Goal: Manage account settings

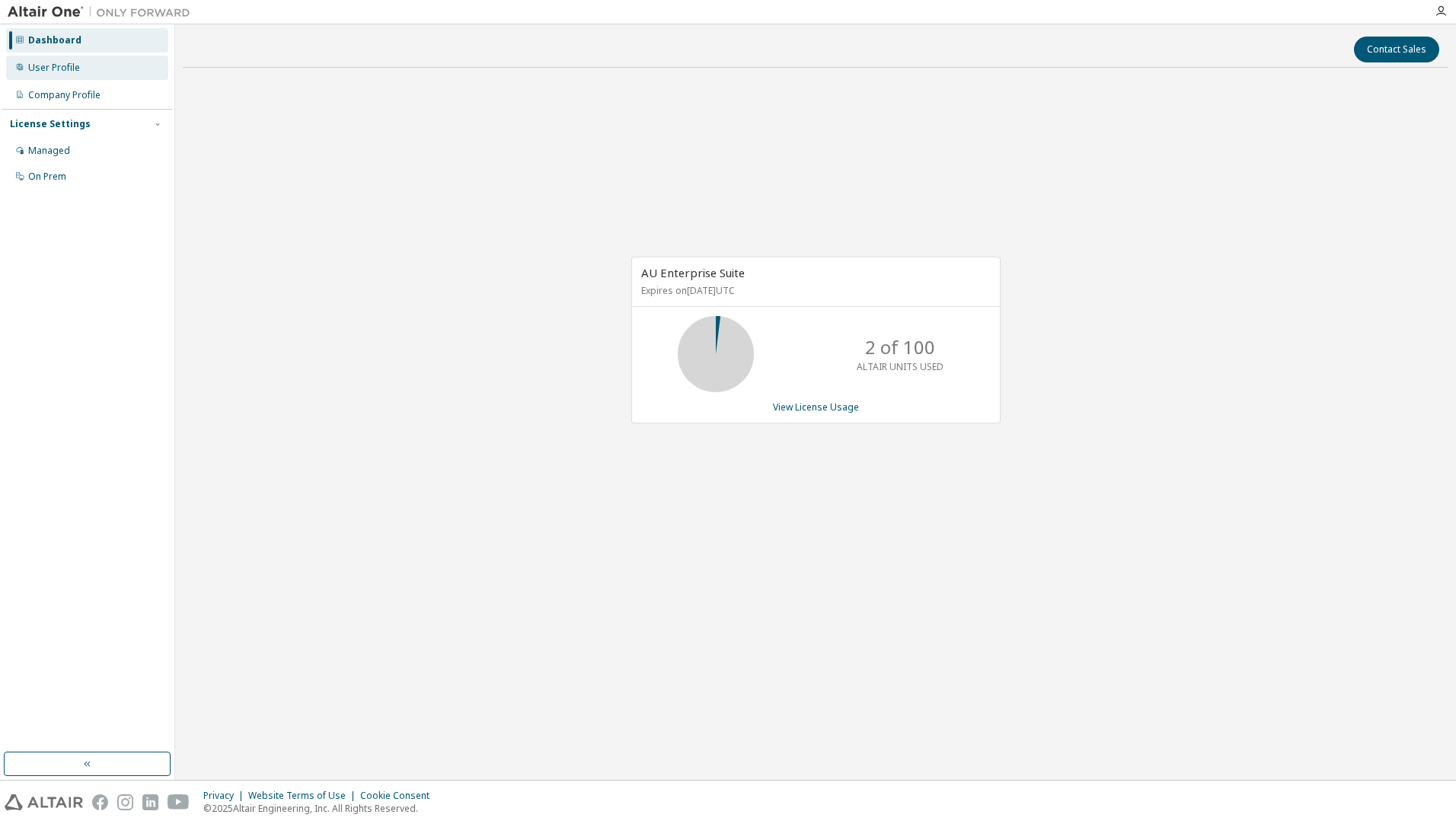
click at [68, 62] on div "User Profile" at bounding box center [54, 67] width 52 height 13
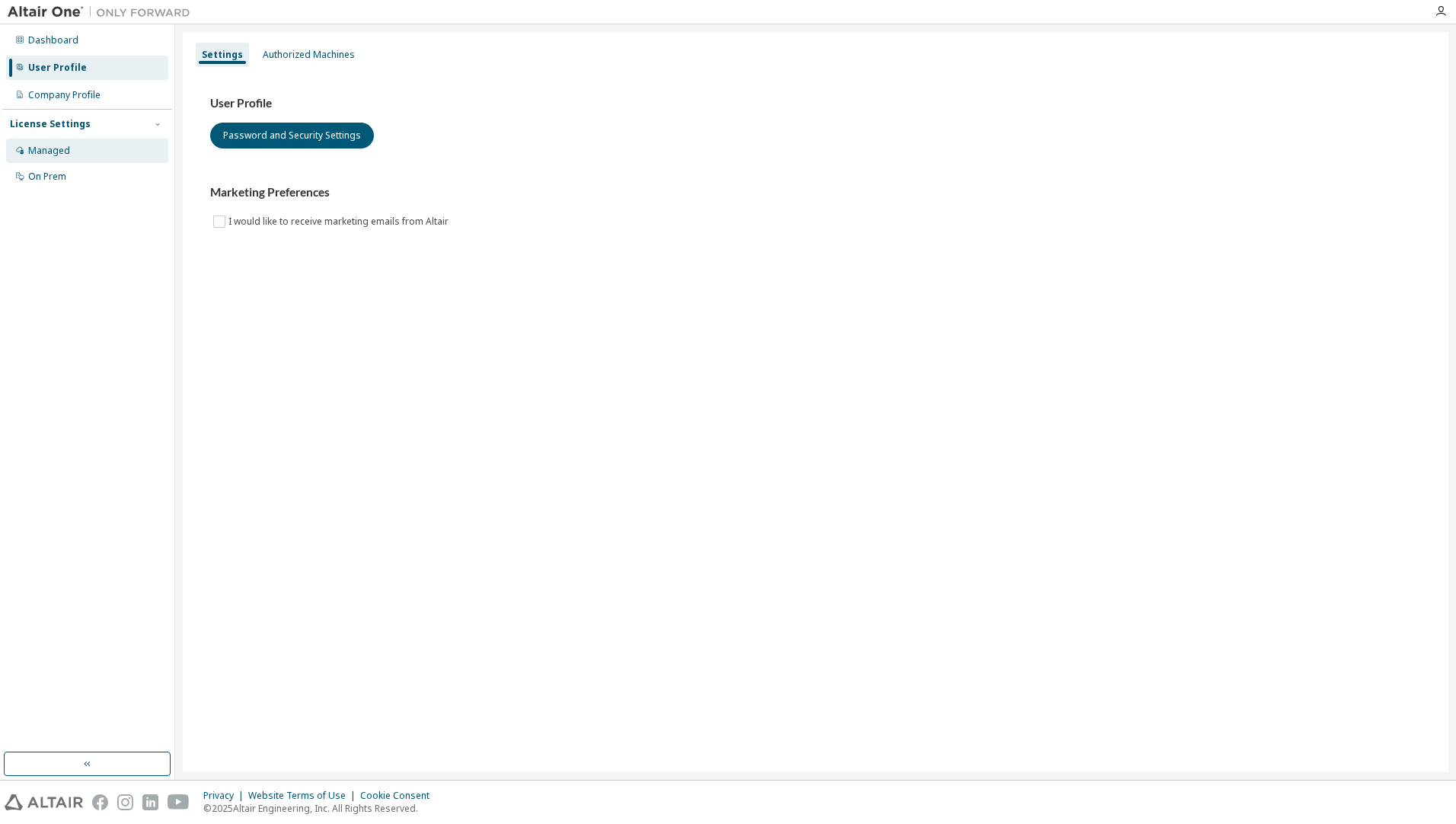
click at [104, 160] on div "Managed" at bounding box center [87, 150] width 163 height 24
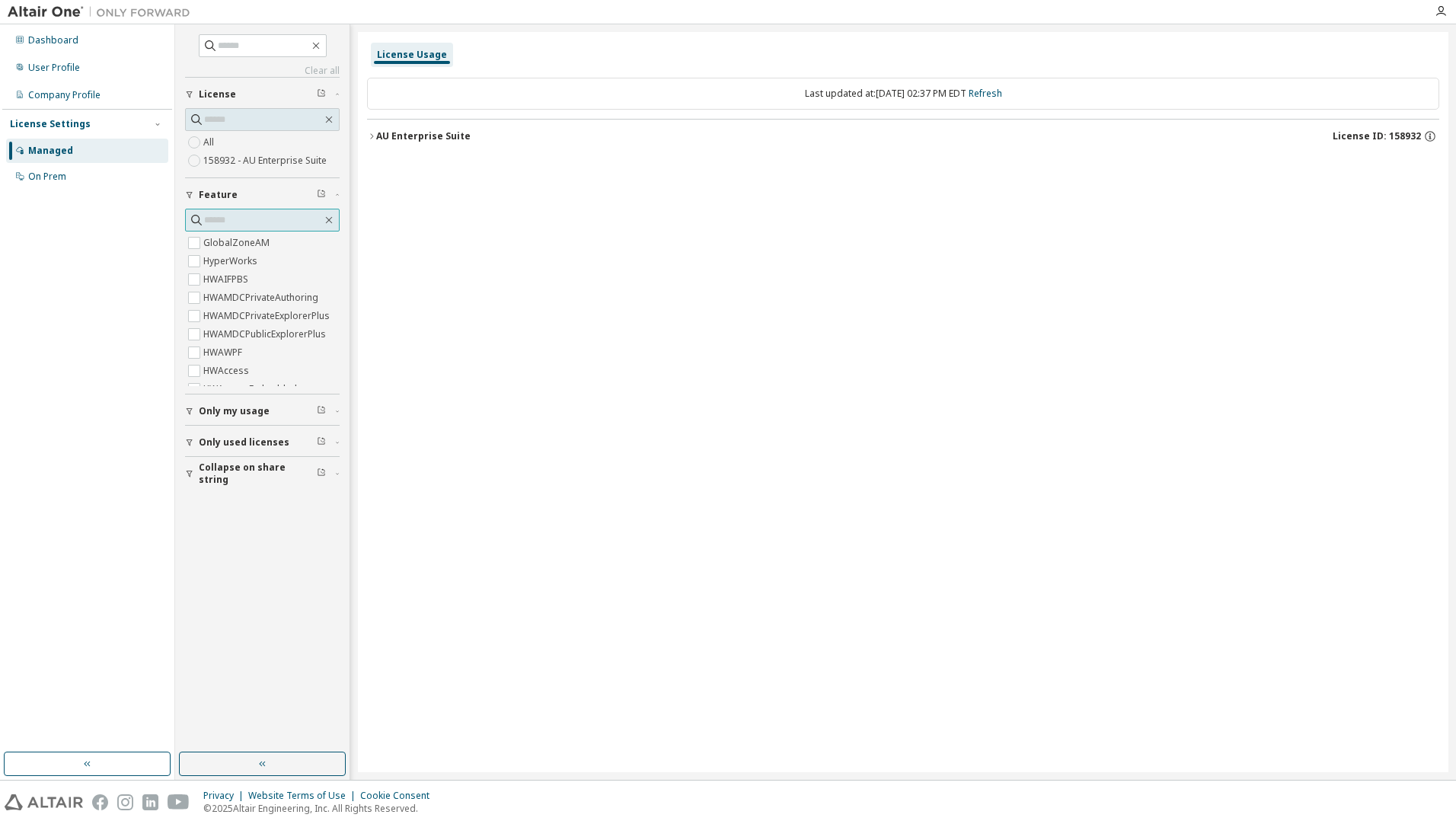
click at [270, 225] on input "text" at bounding box center [263, 220] width 118 height 15
type input "********"
